Goal: Communication & Community: Answer question/provide support

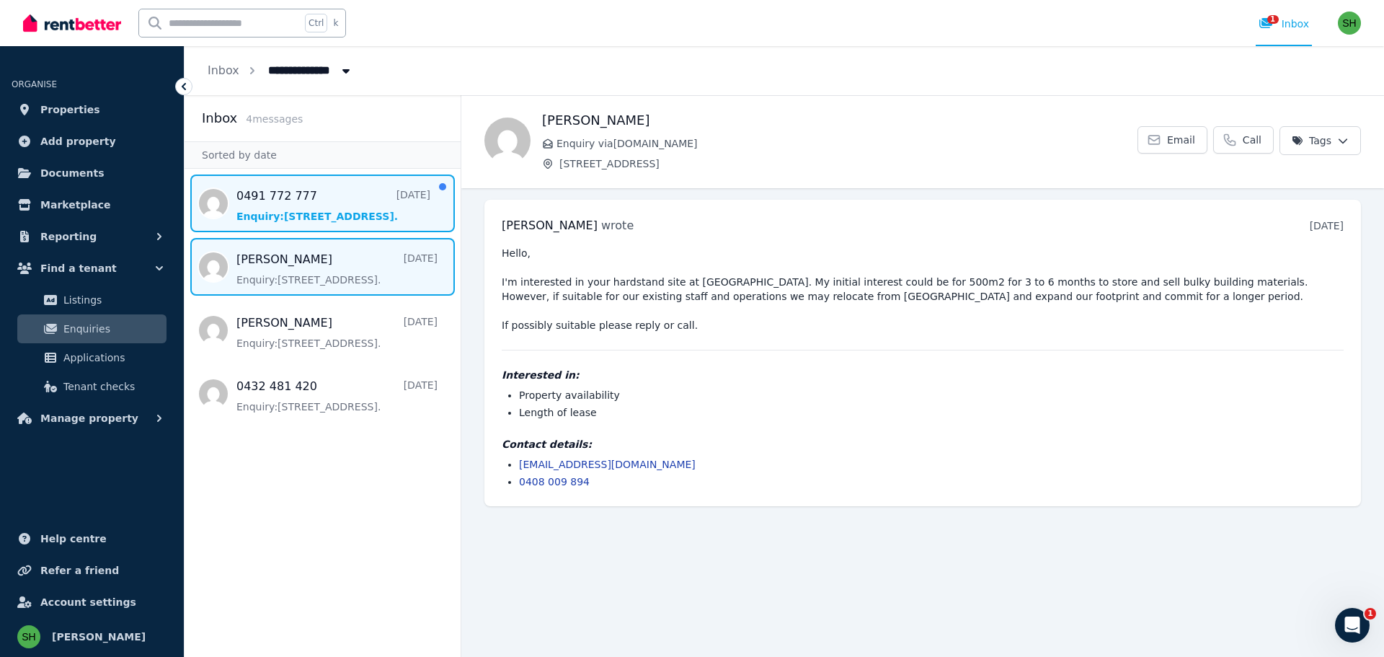
click at [260, 211] on span "Message list" at bounding box center [323, 203] width 276 height 58
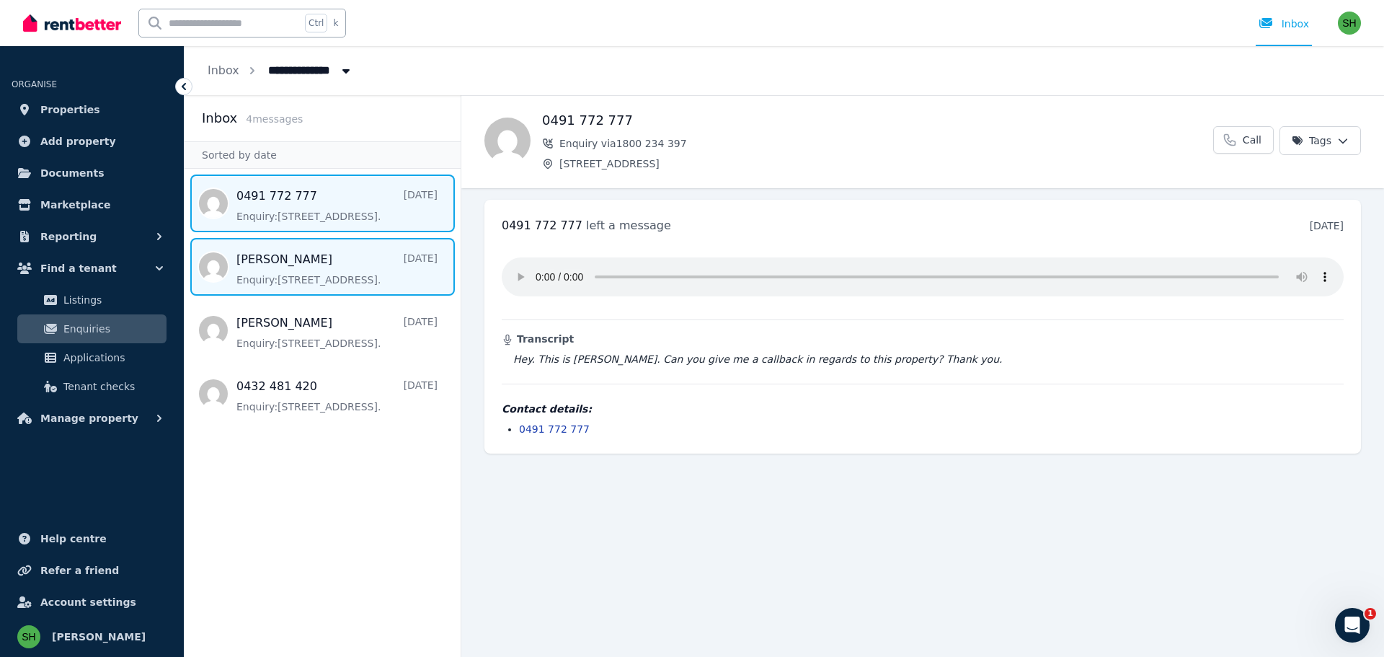
click at [278, 275] on span "Message list" at bounding box center [323, 267] width 276 height 58
